Goal: Task Accomplishment & Management: Manage account settings

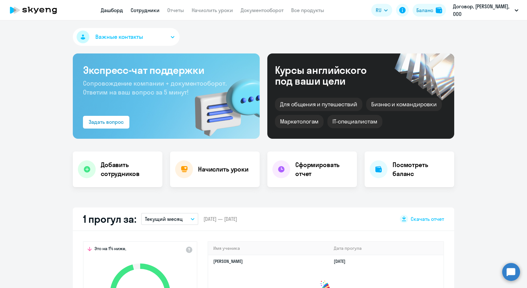
drag, startPoint x: 0, startPoint y: 0, endPoint x: 147, endPoint y: 10, distance: 147.2
click at [147, 10] on link "Сотрудники" at bounding box center [145, 10] width 29 height 6
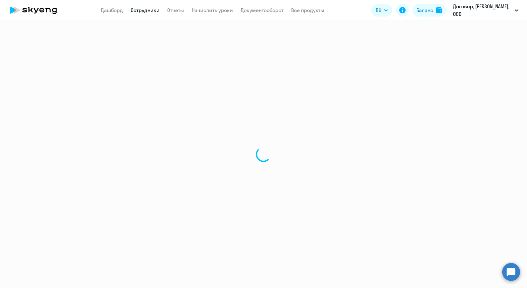
select select "30"
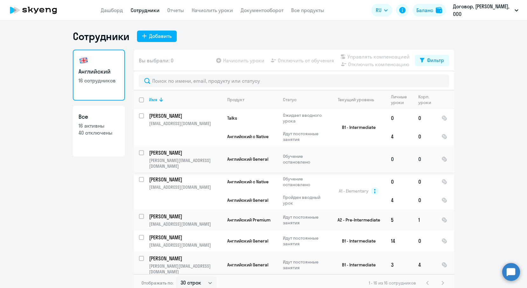
click at [300, 159] on p "Обучение остановлено" at bounding box center [305, 158] width 44 height 11
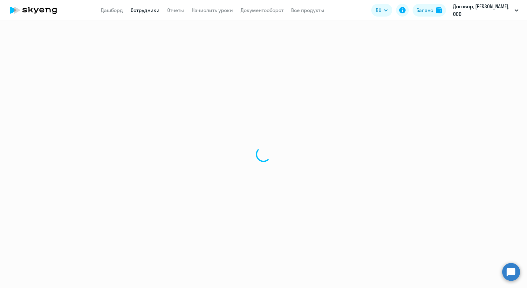
select select "english"
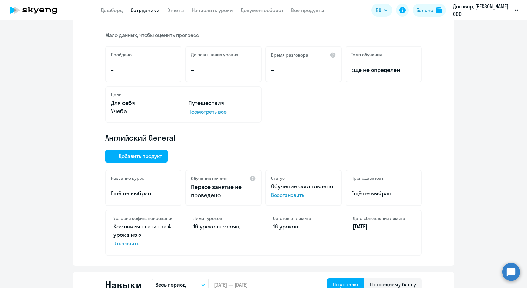
scroll to position [159, 0]
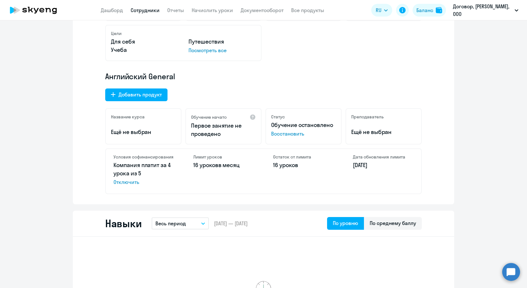
click at [280, 133] on span "Восстановить" at bounding box center [303, 134] width 65 height 8
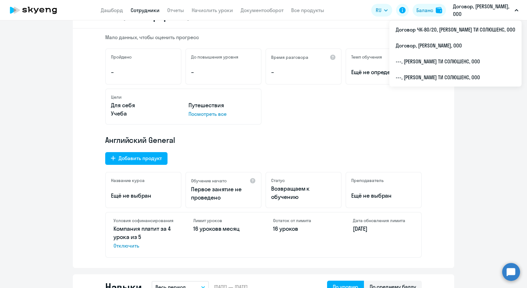
scroll to position [0, 0]
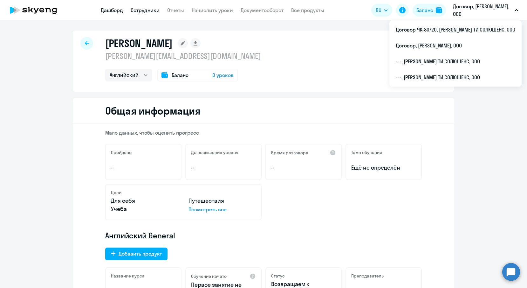
click at [112, 8] on link "Дашборд" at bounding box center [112, 10] width 22 height 6
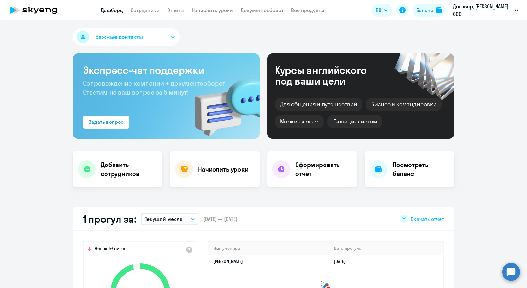
select select "30"
